Goal: Find contact information: Find contact information

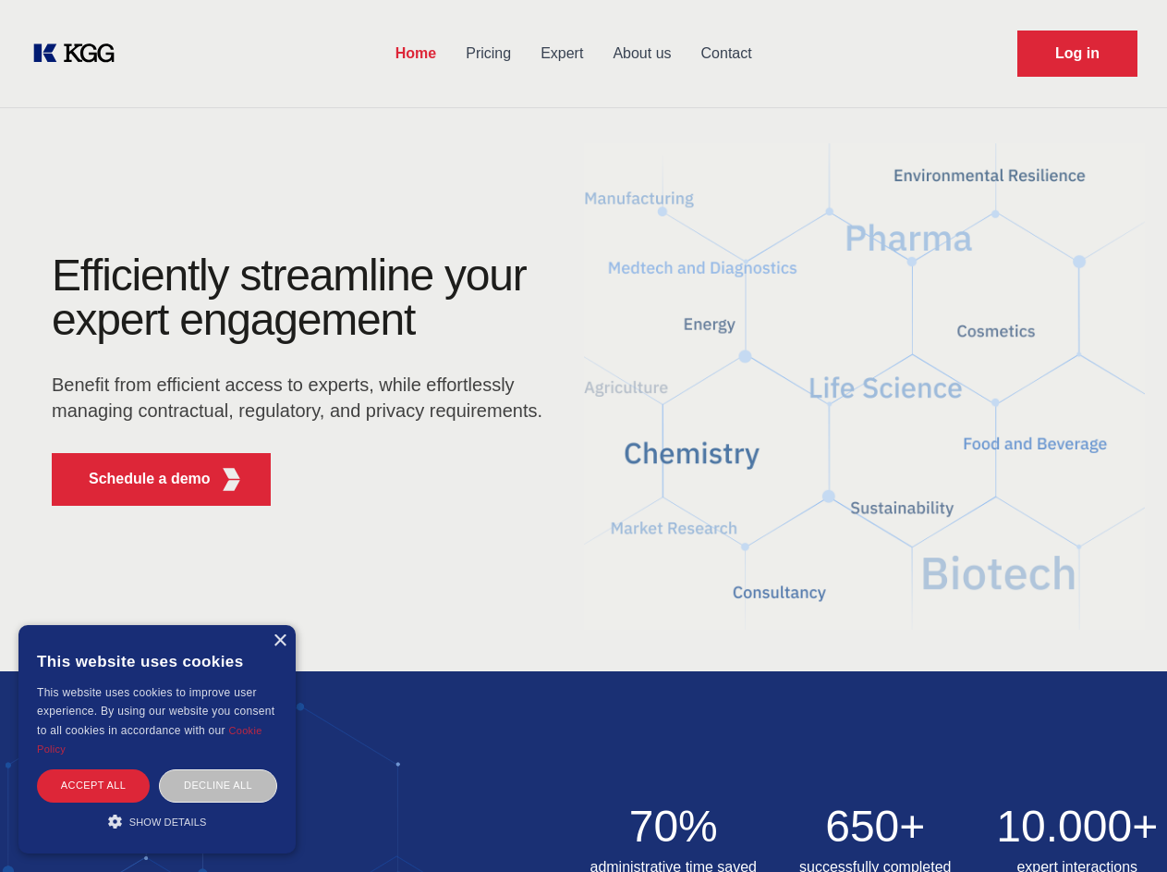
click at [583, 435] on div "Efficiently streamline your expert engagement Benefit from efficient access to …" at bounding box center [303, 386] width 562 height 267
click at [139, 479] on p "Schedule a demo" at bounding box center [150, 479] width 122 height 22
click at [279, 641] on div "× This website uses cookies This website uses cookies to improve user experienc…" at bounding box center [156, 739] width 277 height 228
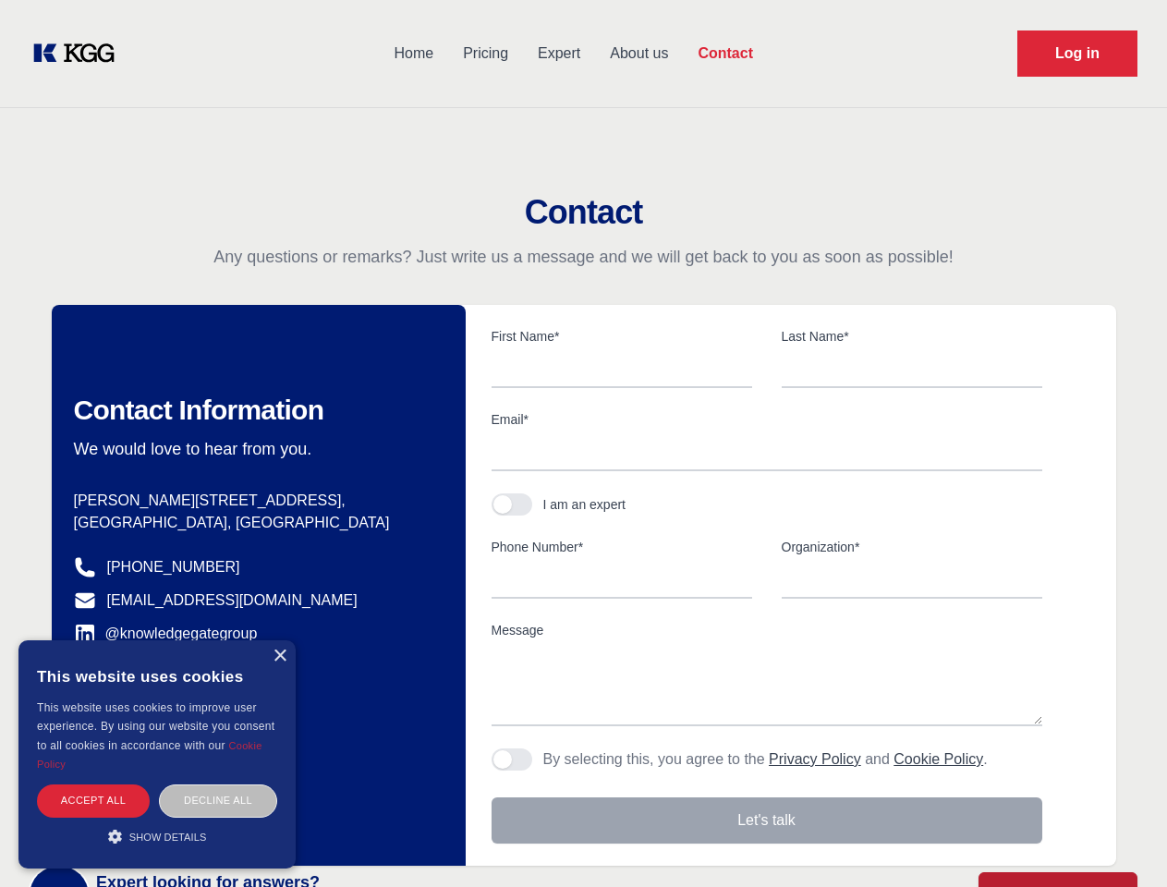
click at [93, 785] on div "Accept all" at bounding box center [93, 801] width 113 height 32
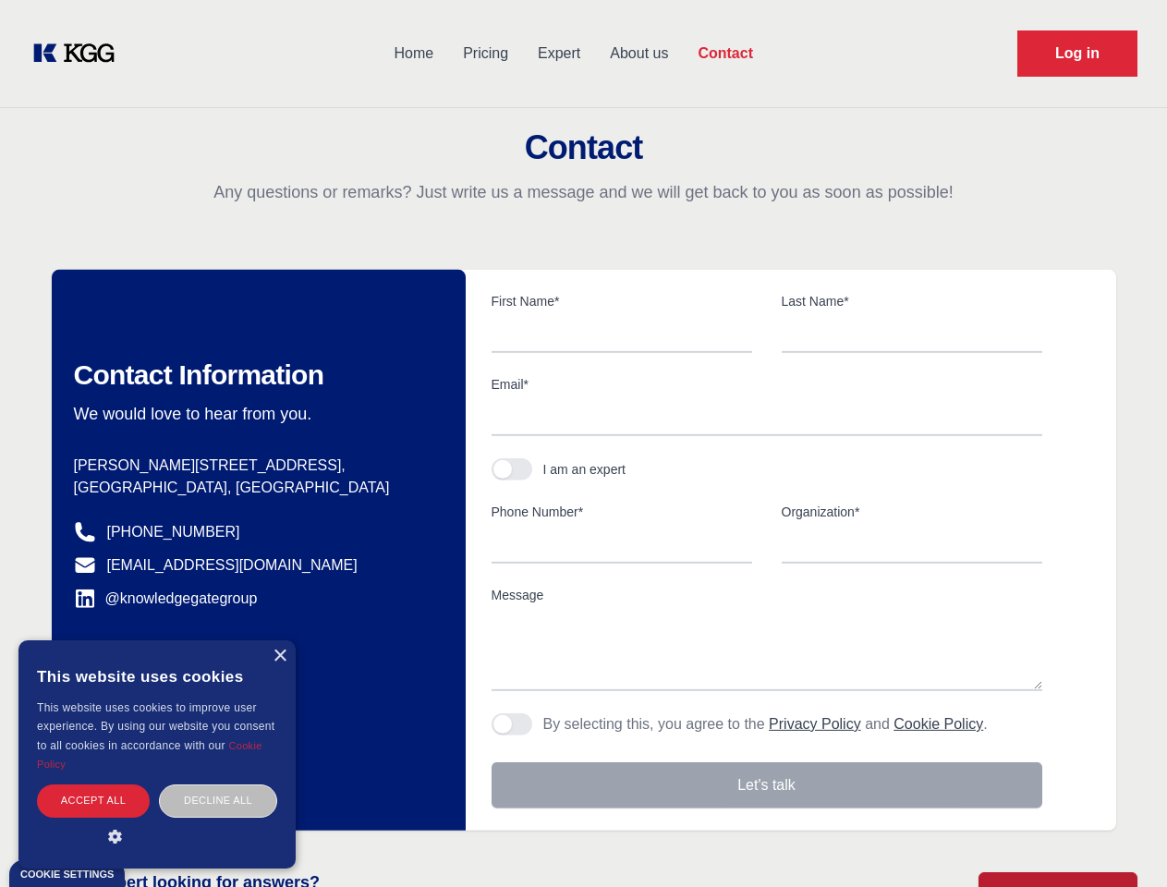
click at [218, 785] on div "Decline all" at bounding box center [218, 801] width 118 height 32
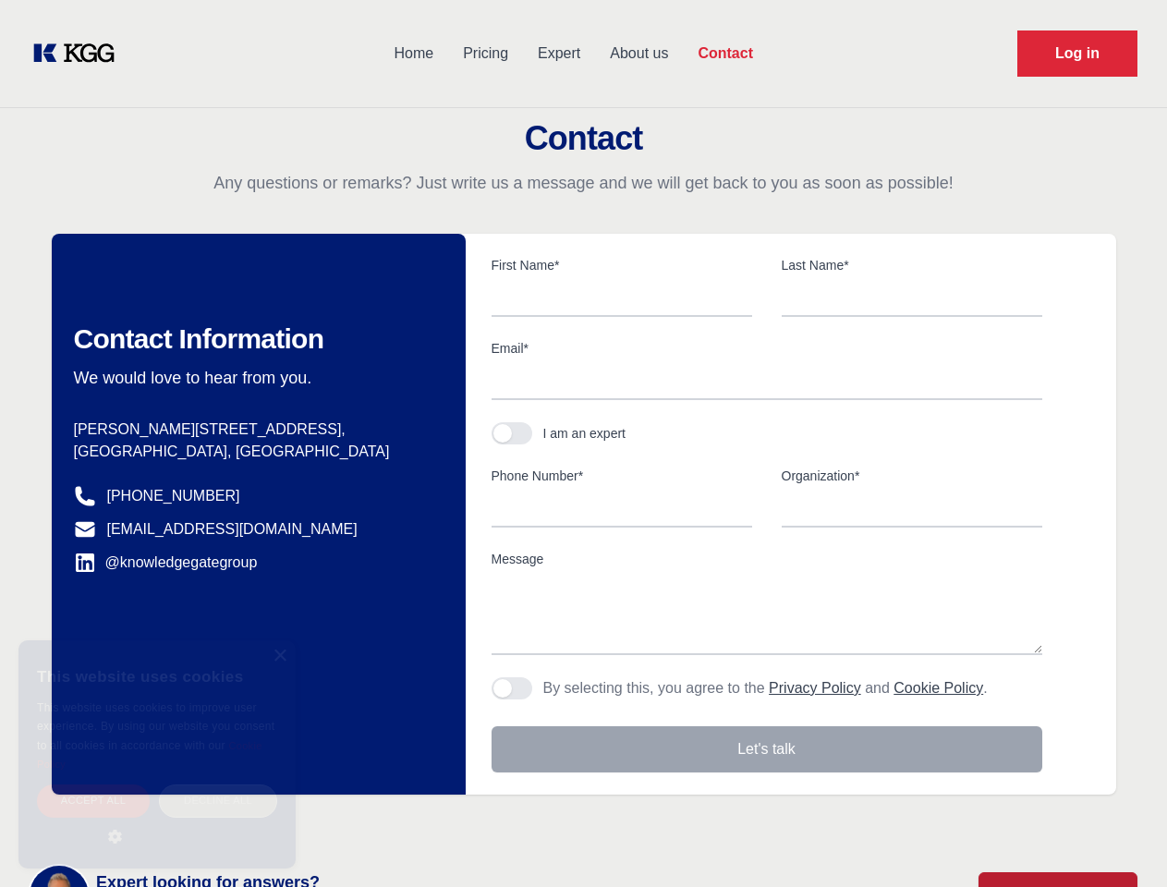
click at [157, 821] on main "Contact Any questions or remarks? Just write us a message and we will get back …" at bounding box center [583, 481] width 1167 height 962
